Goal: Task Accomplishment & Management: Manage account settings

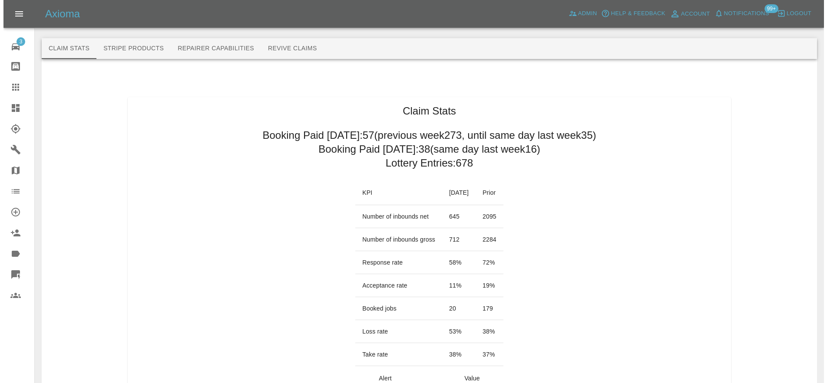
scroll to position [50, 0]
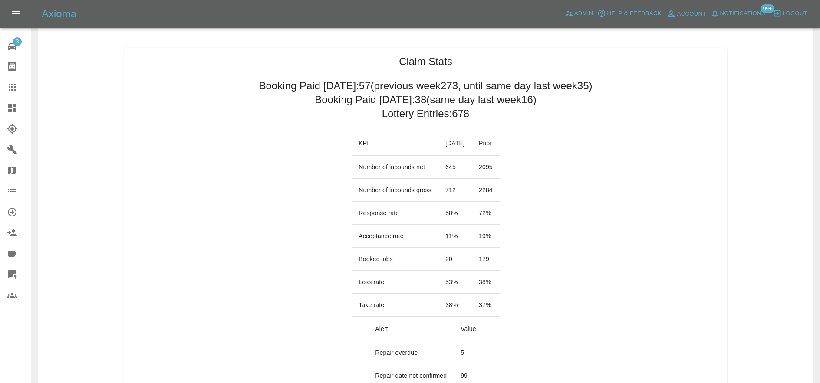
click at [729, 17] on span "Notifications" at bounding box center [742, 14] width 45 height 10
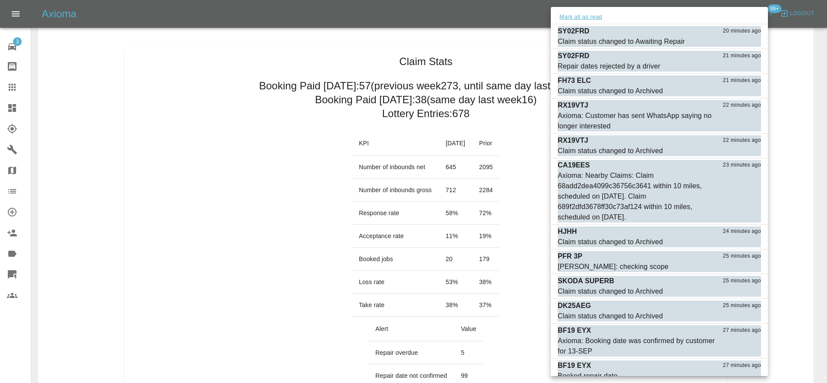
click at [596, 17] on button "Mark all as read" at bounding box center [581, 17] width 46 height 10
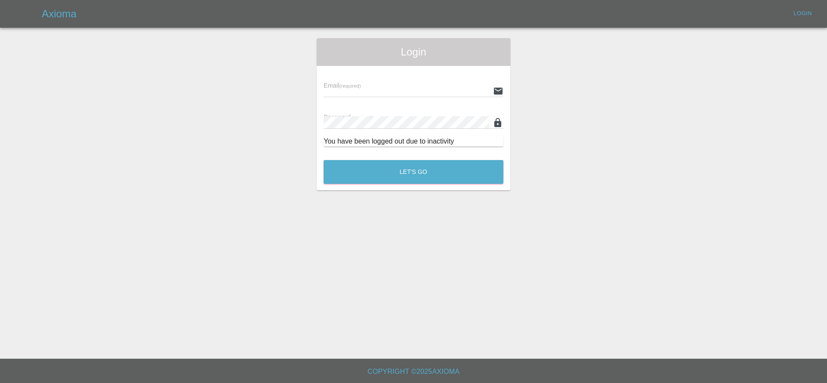
type input "[EMAIL_ADDRESS][DOMAIN_NAME]"
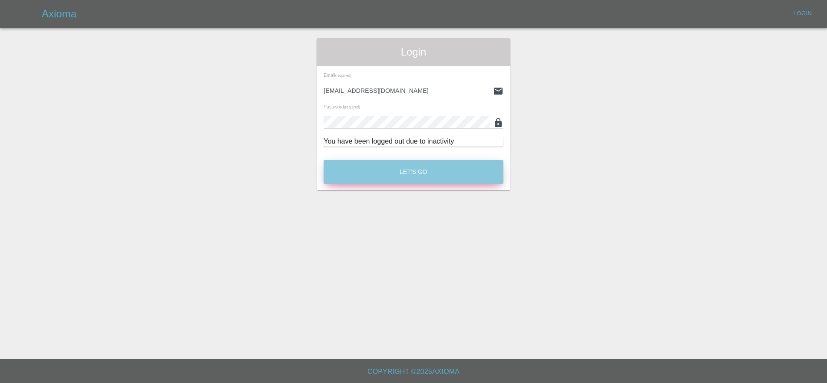
click at [389, 181] on button "Let's Go" at bounding box center [414, 172] width 180 height 24
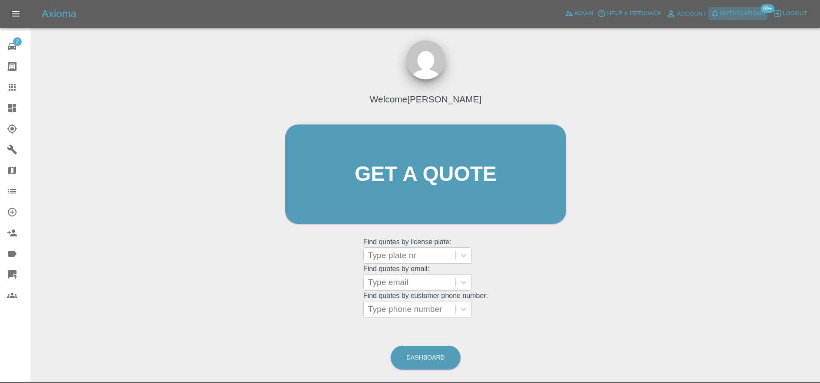
click at [743, 10] on span "Notifications" at bounding box center [742, 14] width 45 height 10
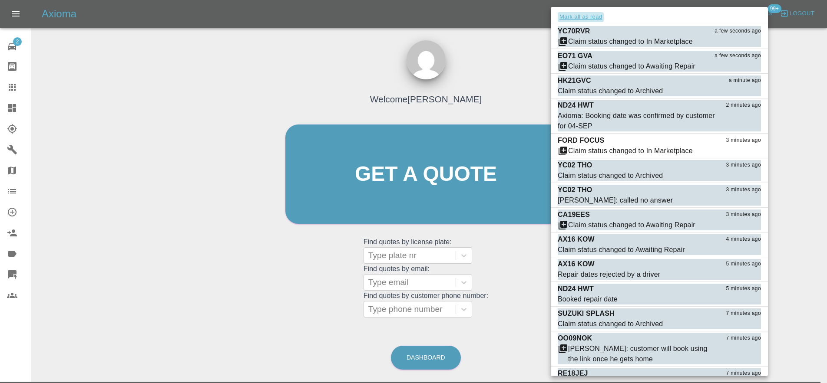
click at [592, 16] on button "Mark all as read" at bounding box center [581, 17] width 46 height 10
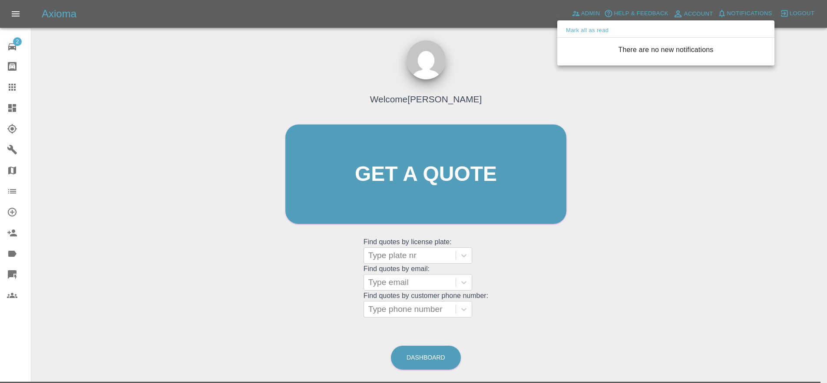
click at [527, 42] on div at bounding box center [413, 191] width 827 height 383
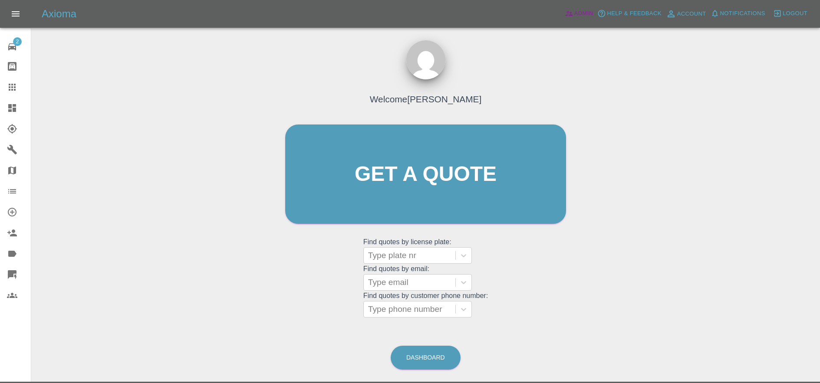
drag, startPoint x: 575, startPoint y: 13, endPoint x: 623, endPoint y: 73, distance: 76.0
click at [575, 13] on span "Admin" at bounding box center [583, 14] width 19 height 10
